Goal: Answer question/provide support: Participate in discussion

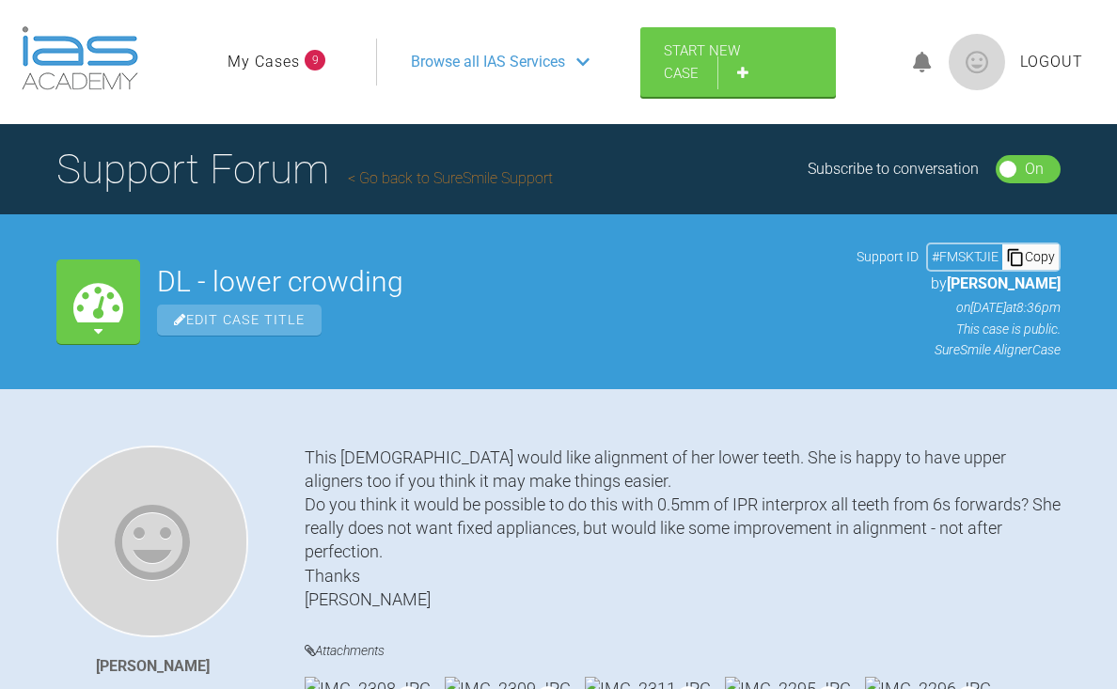
scroll to position [1452, 0]
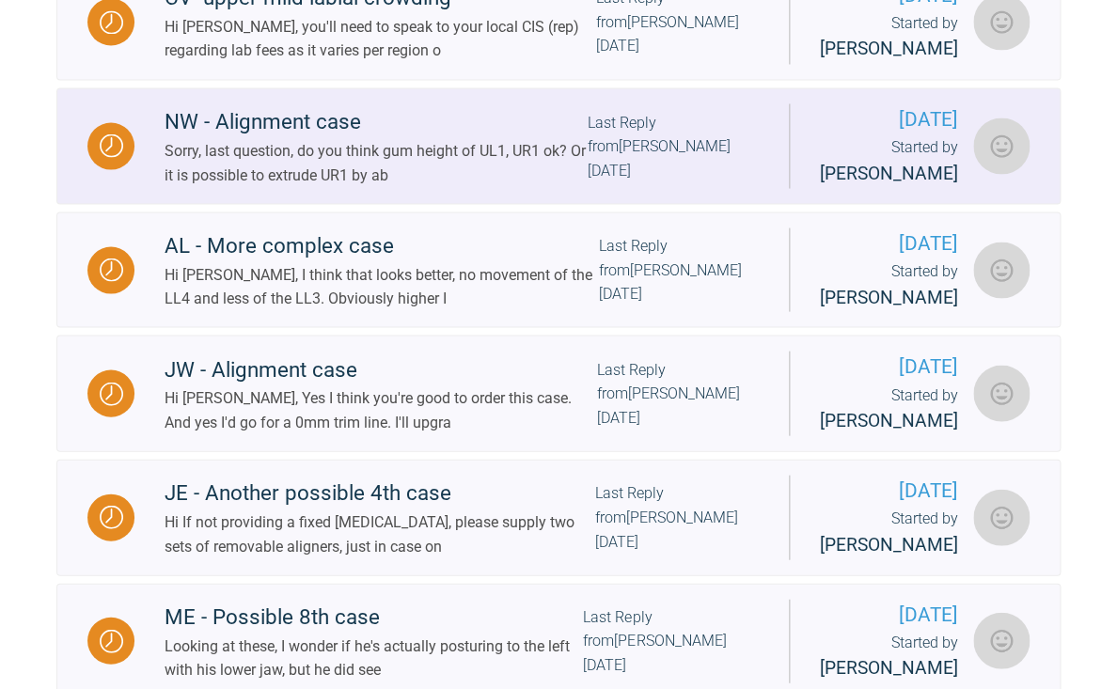
click at [526, 186] on div "Sorry, last question, do you think gum height of UL1, UR1 ok? Or it is possible…" at bounding box center [375, 162] width 423 height 48
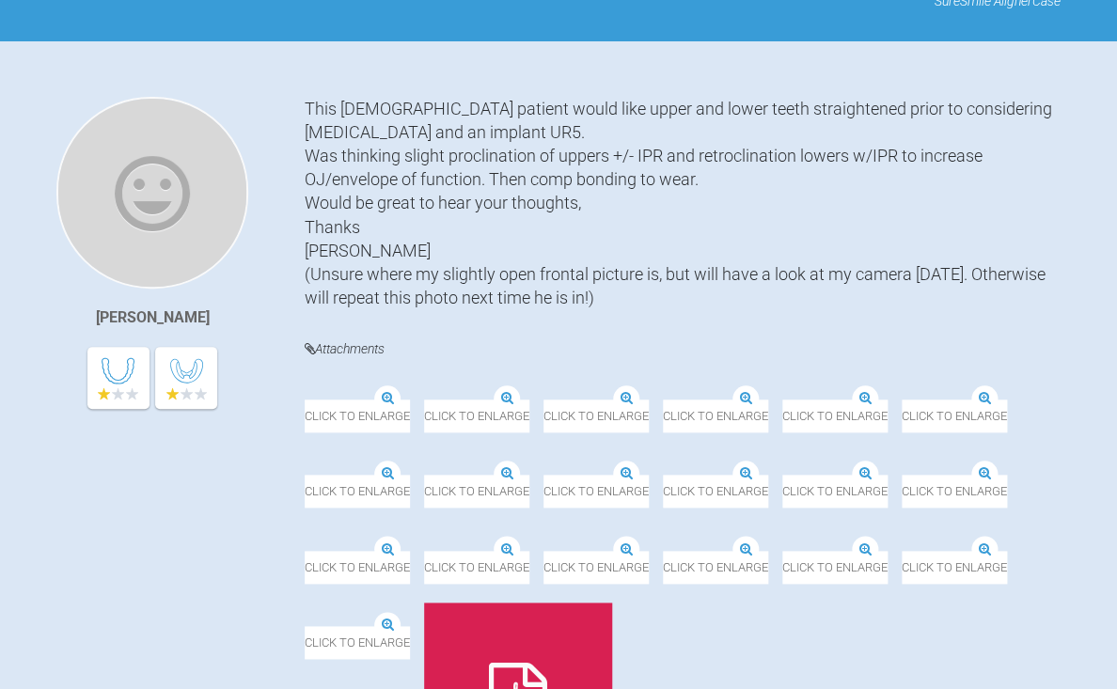
scroll to position [370, 0]
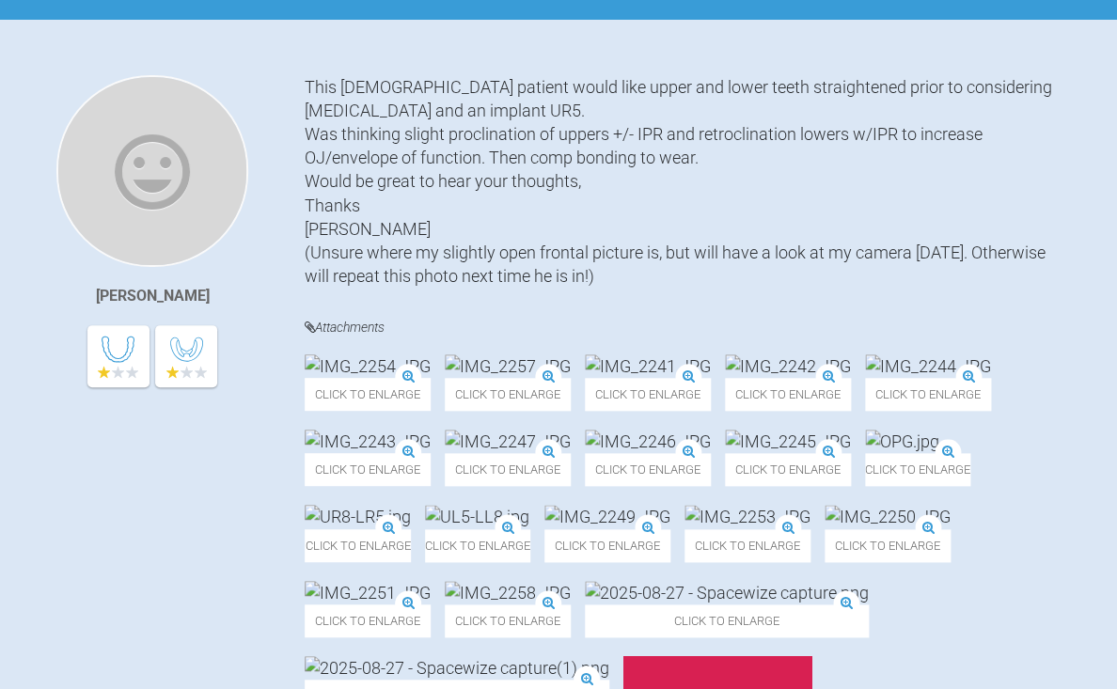
click at [725, 378] on img at bounding box center [788, 365] width 126 height 23
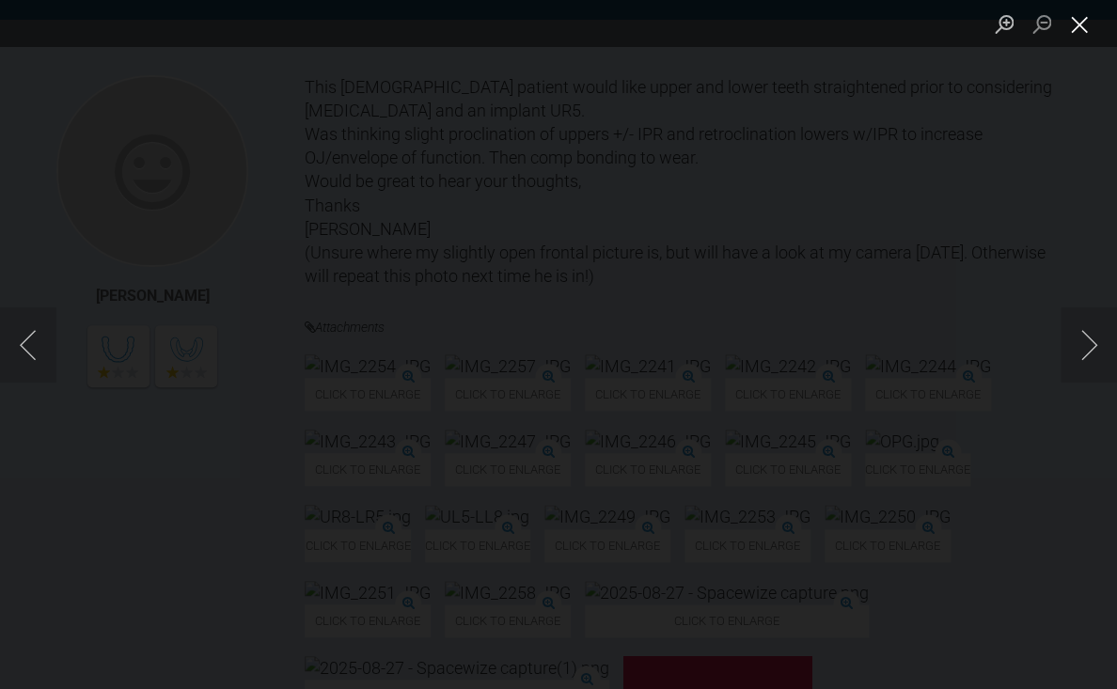
click at [1075, 28] on button "Close lightbox" at bounding box center [1079, 24] width 38 height 33
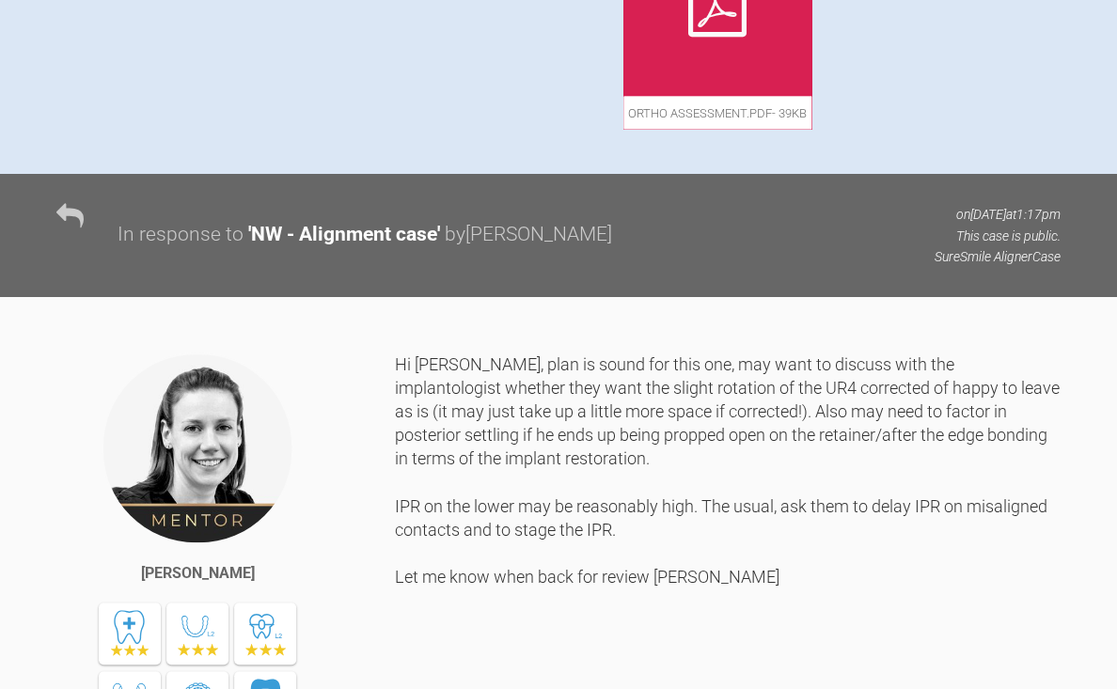
scroll to position [1119, 0]
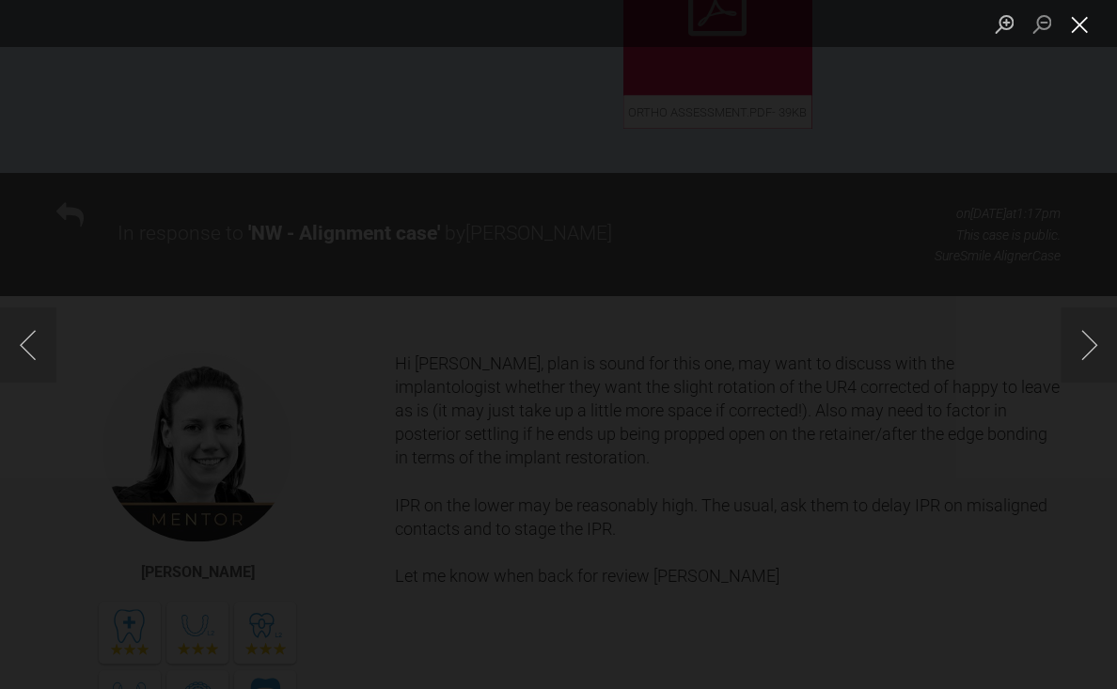
click at [1087, 26] on button "Close lightbox" at bounding box center [1079, 24] width 38 height 33
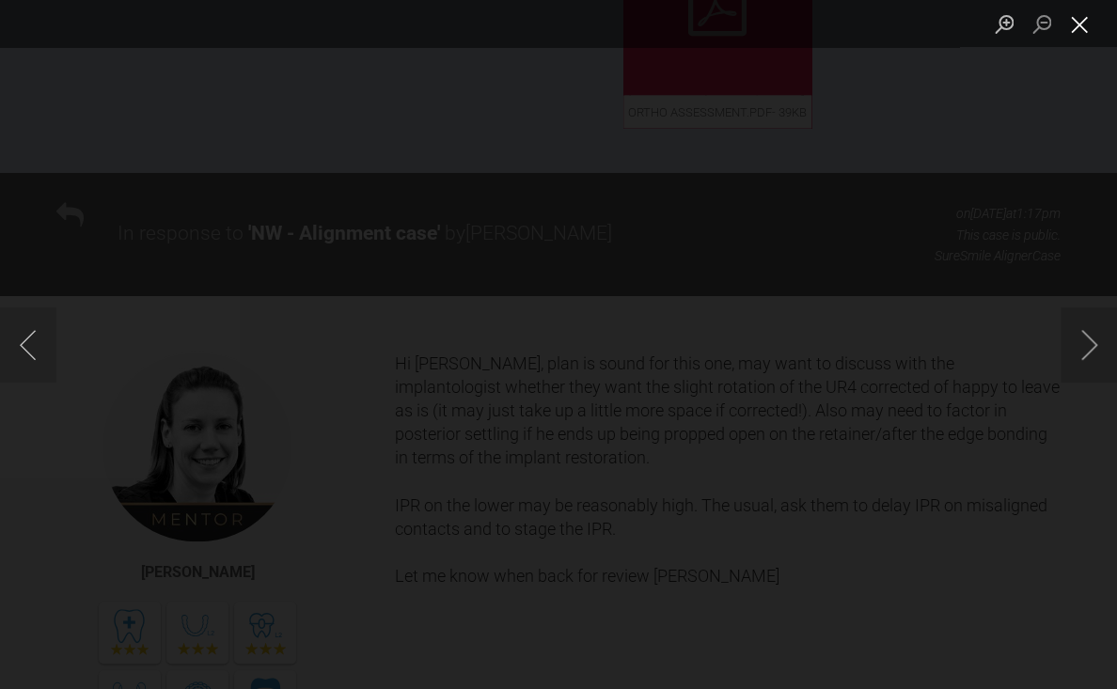
click at [1083, 27] on button "Close lightbox" at bounding box center [1079, 24] width 38 height 33
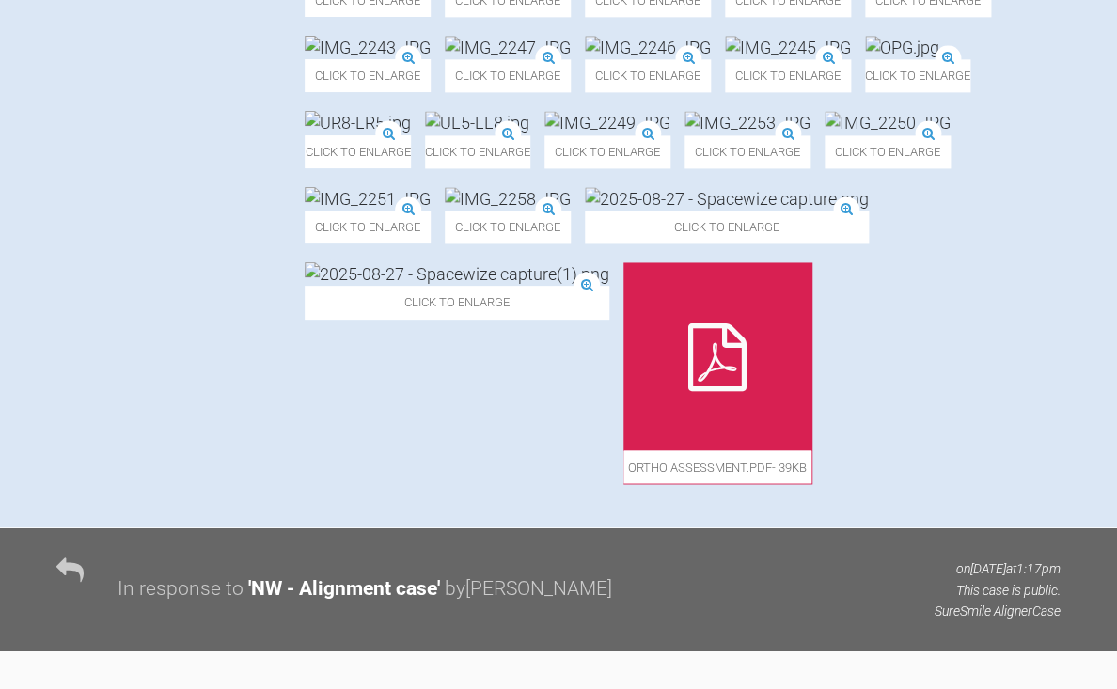
scroll to position [587, 0]
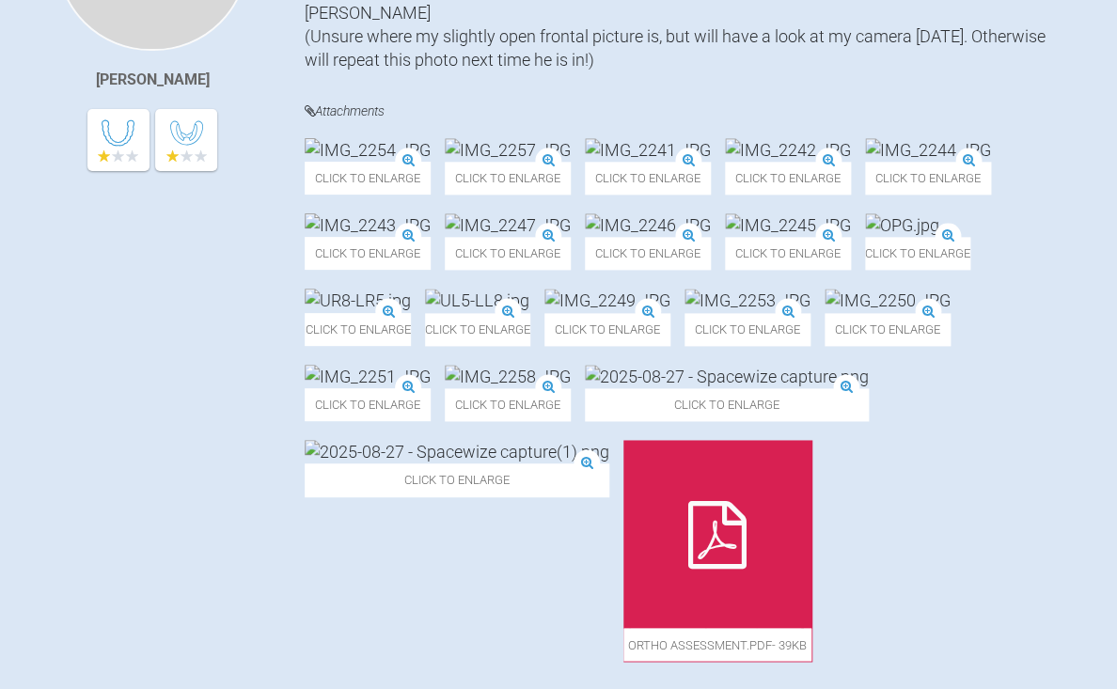
click at [725, 162] on img at bounding box center [788, 149] width 126 height 23
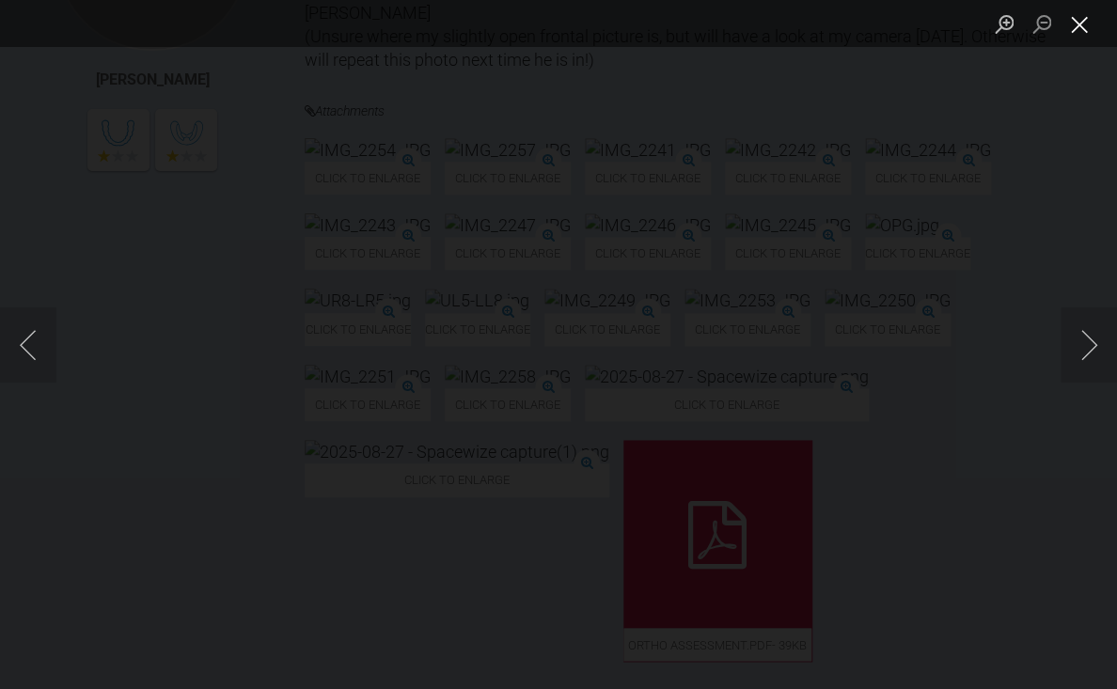
click at [1084, 21] on button "Close lightbox" at bounding box center [1079, 24] width 38 height 33
